Goal: Check status: Check status

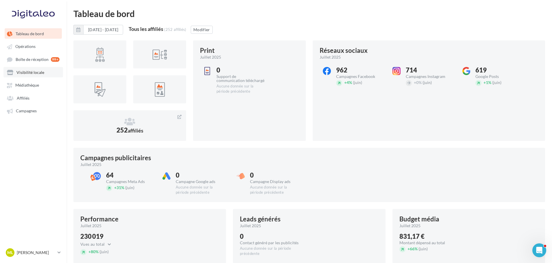
click at [30, 72] on span "Visibilité locale" at bounding box center [30, 72] width 28 height 5
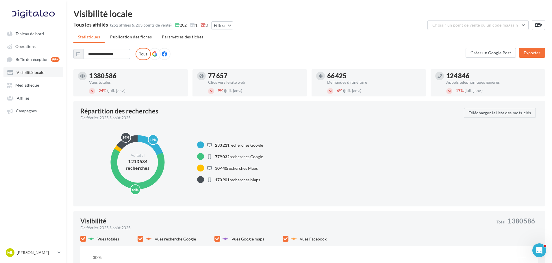
click at [41, 75] on span "Visibilité locale" at bounding box center [30, 72] width 28 height 5
click at [27, 69] on link "Visibilité locale" at bounding box center [32, 72] width 59 height 10
click at [508, 26] on span "Choisir un point de vente ou un code magasin" at bounding box center [474, 25] width 85 height 5
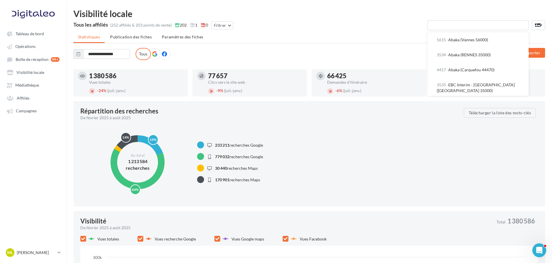
click at [449, 28] on input "text" at bounding box center [477, 25] width 101 height 10
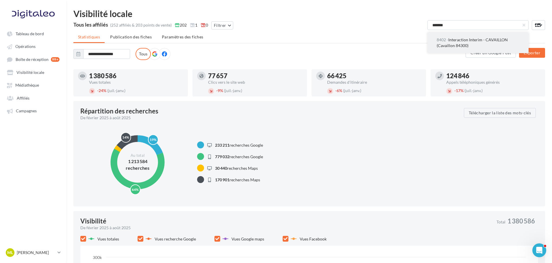
type input "*******"
click at [452, 42] on span "8402 - Interaction Interim - CAVAILLON (Cavaillon 84300)" at bounding box center [471, 42] width 71 height 11
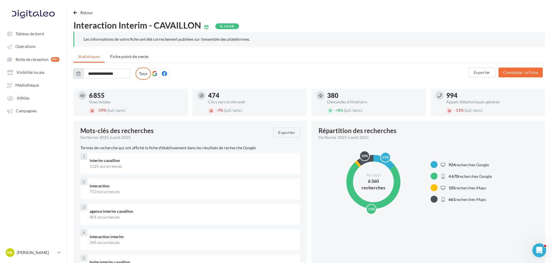
click at [81, 73] on button "button" at bounding box center [78, 74] width 10 height 10
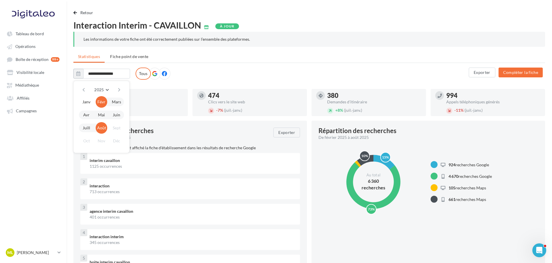
click at [98, 128] on button "Août" at bounding box center [102, 128] width 12 height 12
click at [102, 130] on button "Août" at bounding box center [102, 128] width 12 height 12
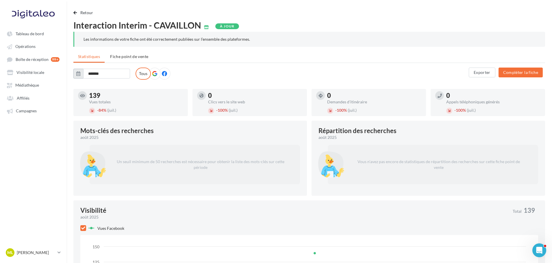
click at [79, 75] on icon "button" at bounding box center [78, 73] width 4 height 5
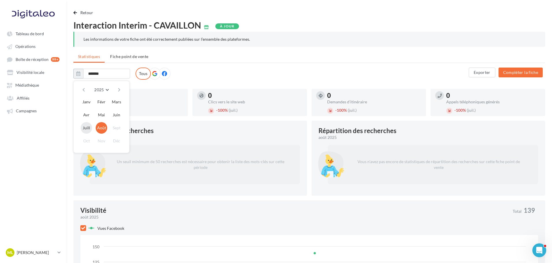
click at [91, 126] on button "Juill" at bounding box center [87, 128] width 12 height 12
click at [104, 129] on button "Août" at bounding box center [102, 128] width 12 height 12
type input "**********"
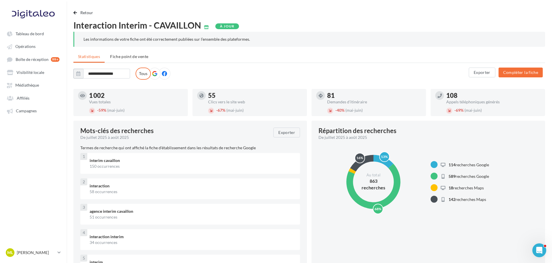
click at [179, 25] on span "Interaction Interim - CAVAILLON" at bounding box center [137, 25] width 128 height 9
drag, startPoint x: 179, startPoint y: 25, endPoint x: 172, endPoint y: 25, distance: 7.2
click at [172, 25] on span "Interaction Interim - CAVAILLON" at bounding box center [137, 25] width 128 height 9
drag, startPoint x: 172, startPoint y: 25, endPoint x: 166, endPoint y: 25, distance: 5.5
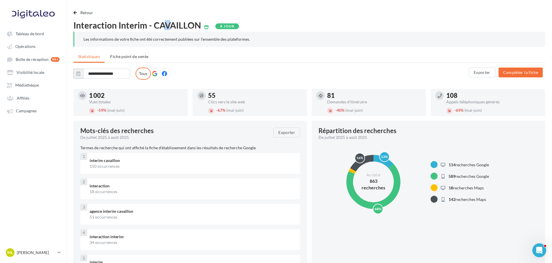
click at [166, 25] on span "Interaction Interim - CAVAILLON" at bounding box center [137, 25] width 128 height 9
drag, startPoint x: 81, startPoint y: 130, endPoint x: 85, endPoint y: 130, distance: 3.8
click at [85, 130] on span "Mots-clés des recherches" at bounding box center [116, 131] width 73 height 6
click at [88, 130] on span "Mots-clés des recherches" at bounding box center [116, 131] width 73 height 6
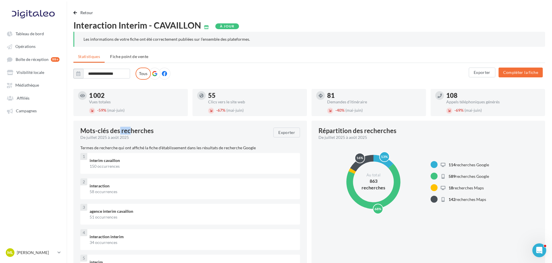
click at [89, 130] on span "Mots-clés des recherches" at bounding box center [116, 131] width 73 height 6
drag, startPoint x: 223, startPoint y: 26, endPoint x: 229, endPoint y: 35, distance: 10.8
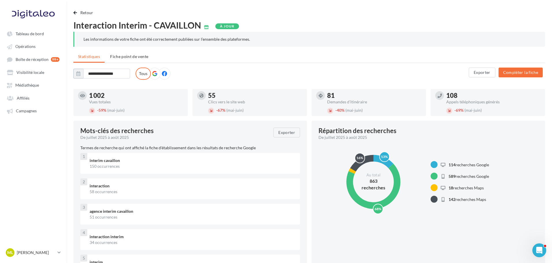
click at [229, 35] on div "Interaction Interim - CAVAILLON À jour Les informations de votre fiche ont été …" at bounding box center [308, 34] width 471 height 26
click at [235, 28] on div "À jour" at bounding box center [227, 26] width 24 height 6
click at [235, 26] on div "À jour" at bounding box center [227, 26] width 24 height 6
drag, startPoint x: 235, startPoint y: 26, endPoint x: 221, endPoint y: 25, distance: 13.9
click at [221, 25] on div "À jour" at bounding box center [227, 26] width 24 height 6
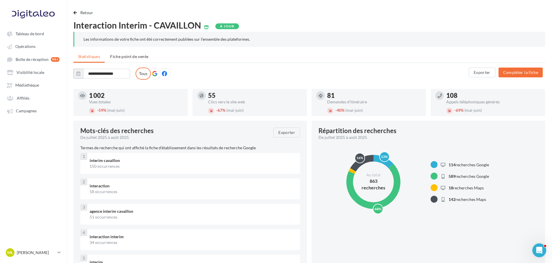
click at [172, 61] on ul "Statistiques Fiche point de vente" at bounding box center [308, 57] width 471 height 12
drag, startPoint x: 250, startPoint y: 25, endPoint x: 221, endPoint y: 25, distance: 28.0
click at [221, 25] on div "Interaction Interim - CAVAILLON À jour" at bounding box center [308, 25] width 471 height 9
click at [221, 21] on div "Retour" at bounding box center [308, 15] width 471 height 12
drag, startPoint x: 219, startPoint y: 24, endPoint x: 224, endPoint y: 27, distance: 5.9
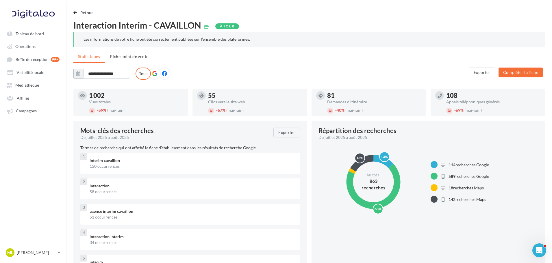
click at [224, 27] on div "À jour" at bounding box center [227, 26] width 24 height 6
drag, startPoint x: 224, startPoint y: 27, endPoint x: 229, endPoint y: 27, distance: 5.2
click at [229, 27] on div "À jour" at bounding box center [227, 26] width 24 height 6
click at [369, 51] on ul "Statistiques Fiche point de vente" at bounding box center [308, 57] width 471 height 12
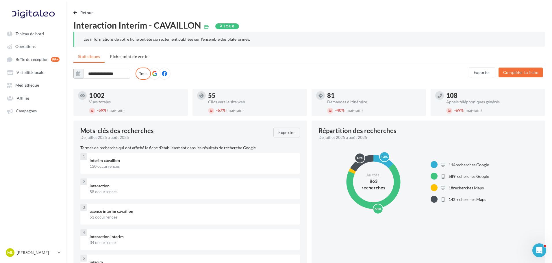
click at [75, 25] on span "Interaction Interim - CAVAILLON" at bounding box center [137, 25] width 128 height 9
click at [197, 26] on span "Interaction Interim - CAVAILLON" at bounding box center [137, 25] width 128 height 9
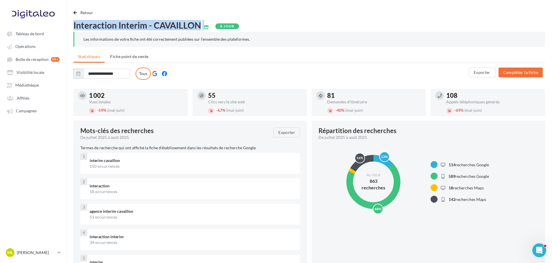
click at [197, 26] on span "Interaction Interim - CAVAILLON" at bounding box center [137, 25] width 128 height 9
click at [185, 26] on span "Interaction Interim - CAVAILLON" at bounding box center [137, 25] width 128 height 9
